Goal: Transaction & Acquisition: Register for event/course

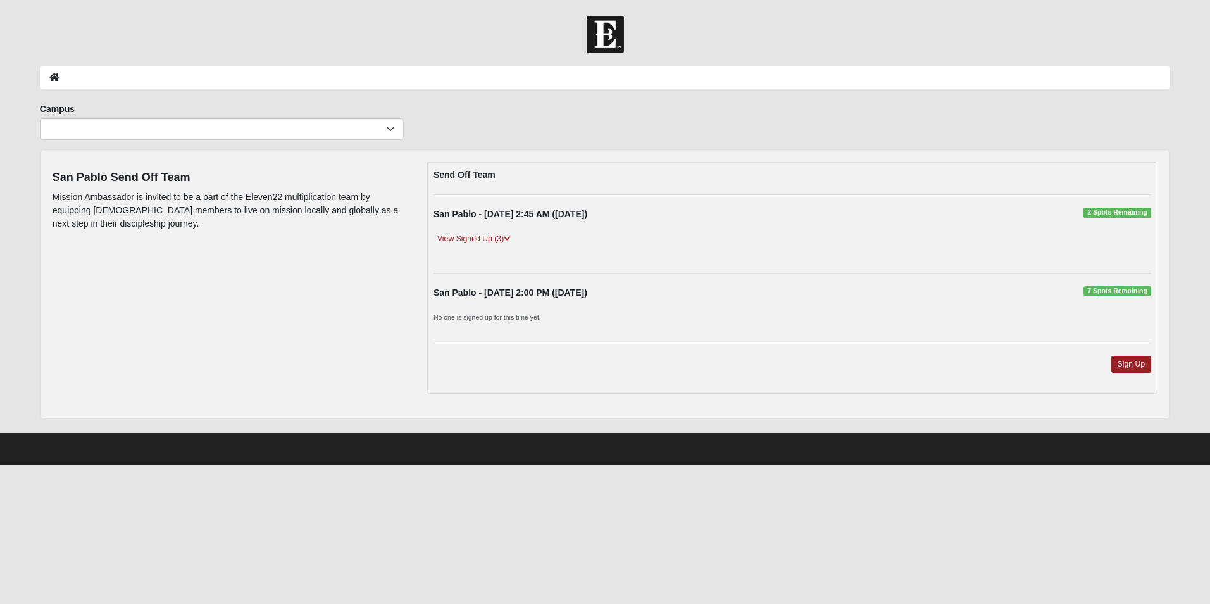
click at [1131, 351] on div "Send Off Team [GEOGRAPHIC_DATA] - [DATE] 2:45 AM ([DATE]) 2 Spots Remaining Vie…" at bounding box center [792, 278] width 730 height 232
click at [1134, 370] on link "Sign Up" at bounding box center [1131, 364] width 41 height 17
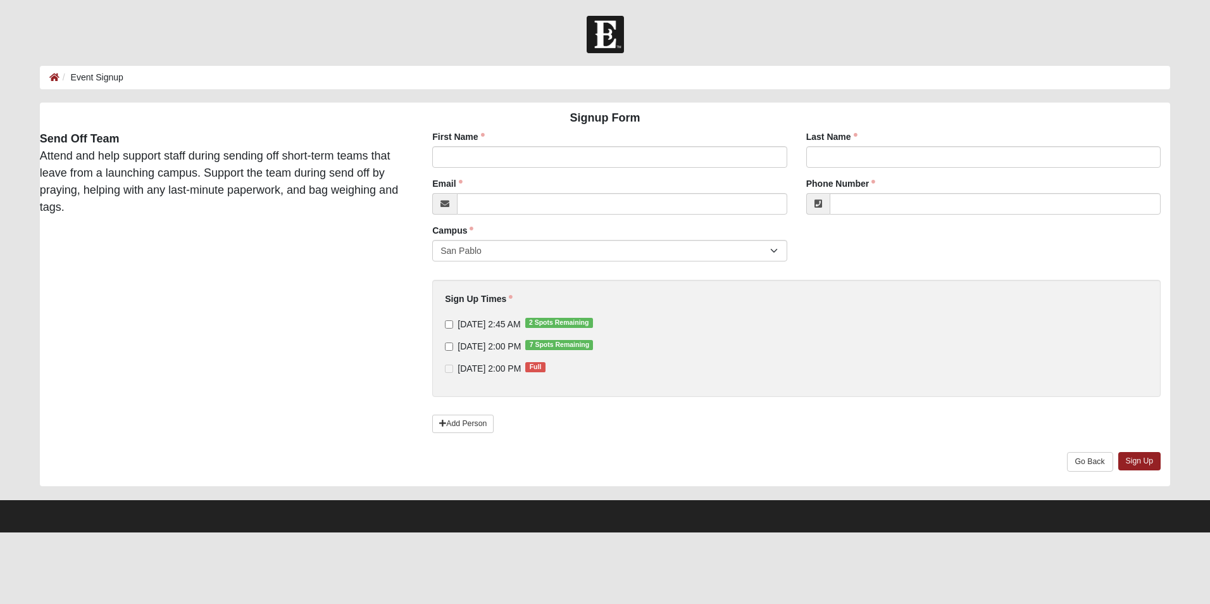
click at [447, 316] on div "Sign Up Times [DATE] 2:45 AM 2 Spots Remaining [DATE] 2:00 PM 7 Spots Remaining…" at bounding box center [796, 333] width 703 height 82
click at [448, 322] on input "[DATE] 2:45 AM 2 Spots Remaining" at bounding box center [449, 324] width 8 height 8
checkbox input "true"
click at [557, 148] on input "First Name" at bounding box center [609, 157] width 354 height 22
type input "[PERSON_NAME]"
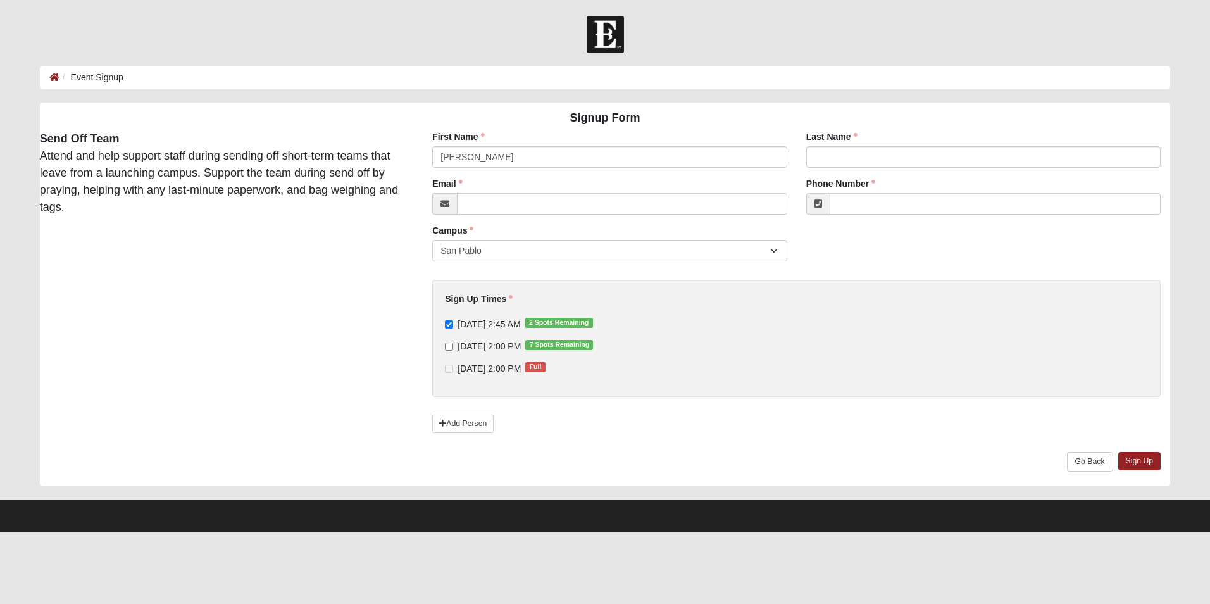
type input "[PERSON_NAME]"
type input "[PERSON_NAME][EMAIL_ADDRESS][PERSON_NAME][DOMAIN_NAME]"
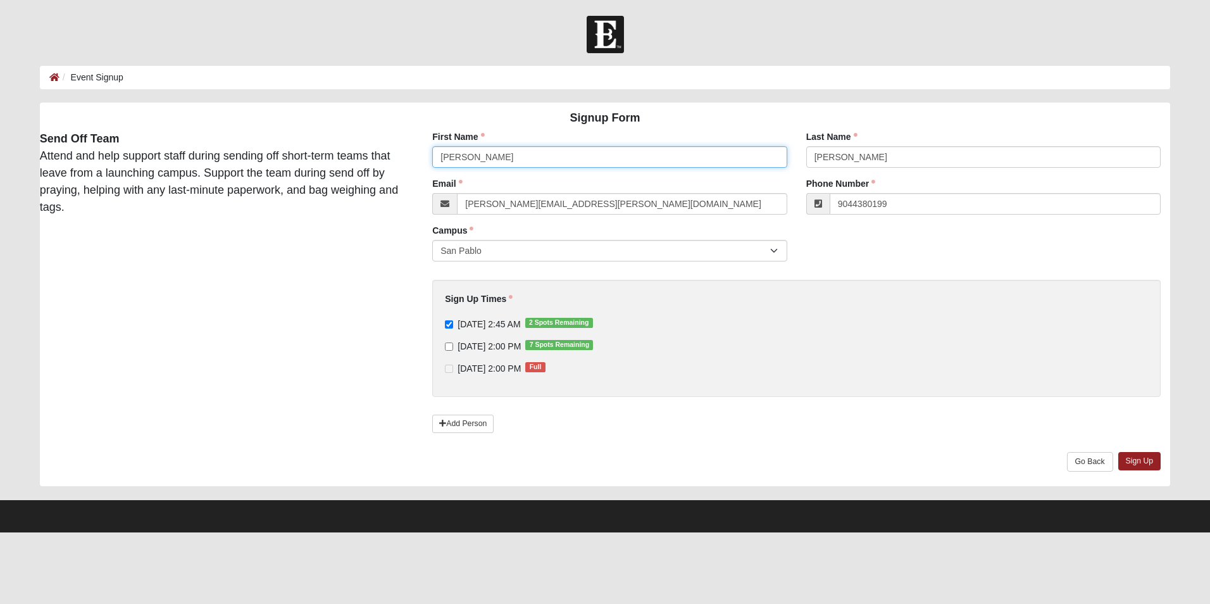
type input "[PHONE_NUMBER]"
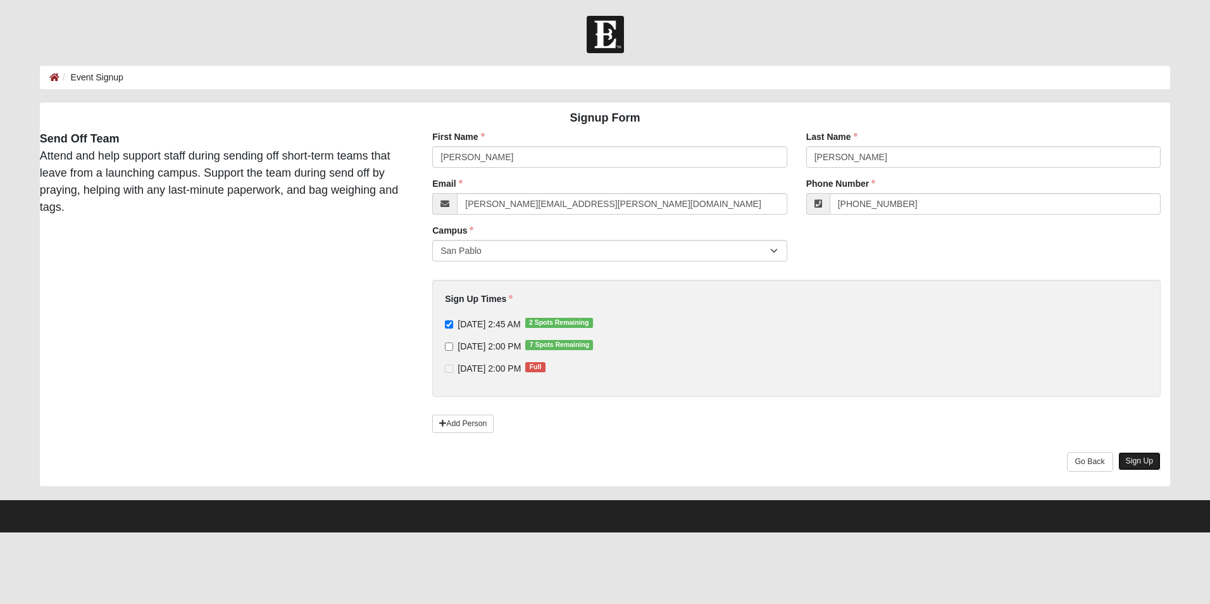
click at [1130, 460] on link "Sign Up" at bounding box center [1139, 461] width 43 height 18
